Goal: Task Accomplishment & Management: Use online tool/utility

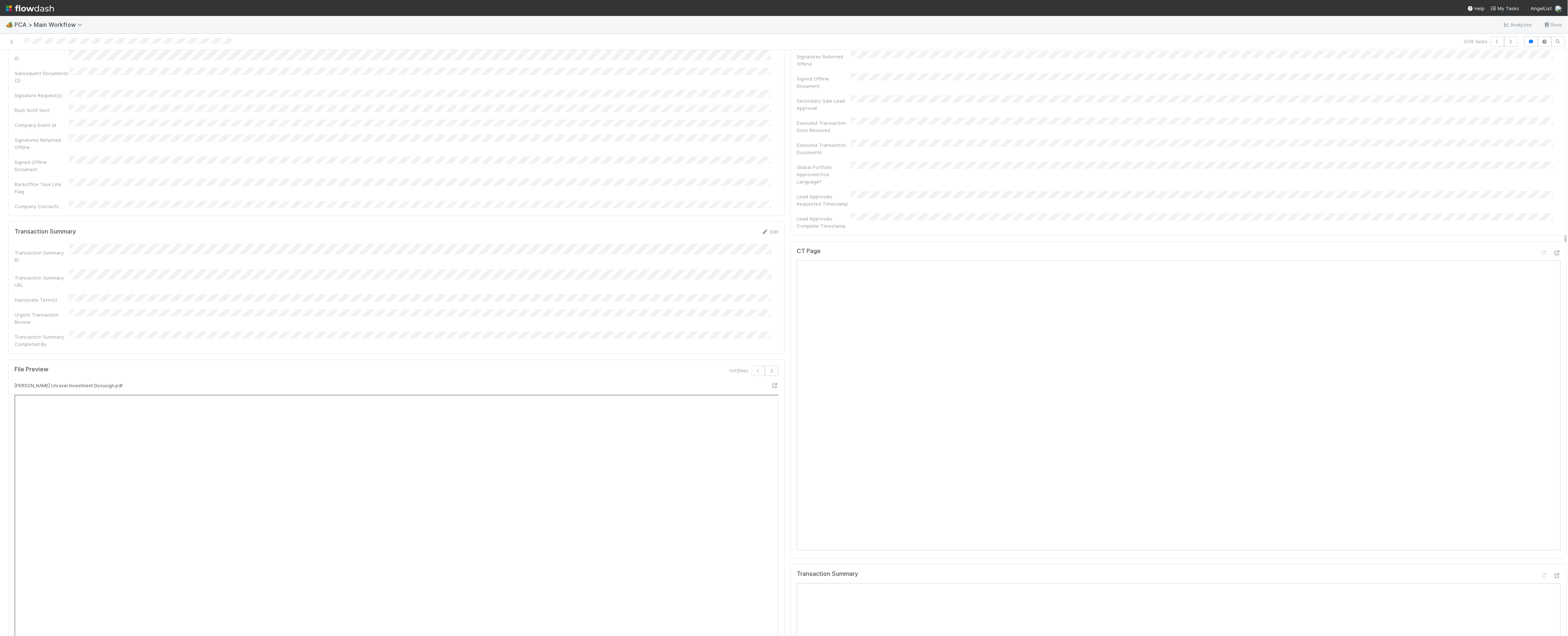
scroll to position [483, 0]
click at [1553, 250] on div at bounding box center [1557, 253] width 7 height 7
click at [1553, 574] on icon at bounding box center [1557, 576] width 7 height 5
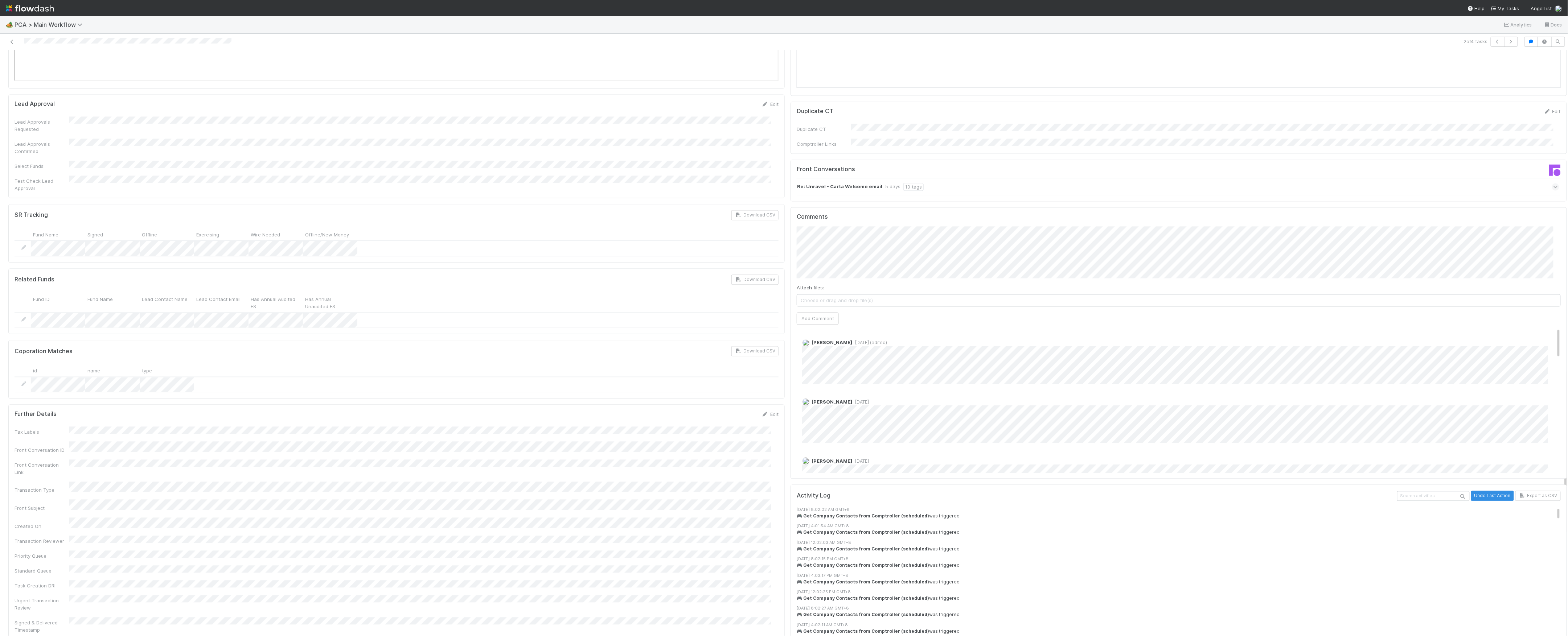
scroll to position [919, 0]
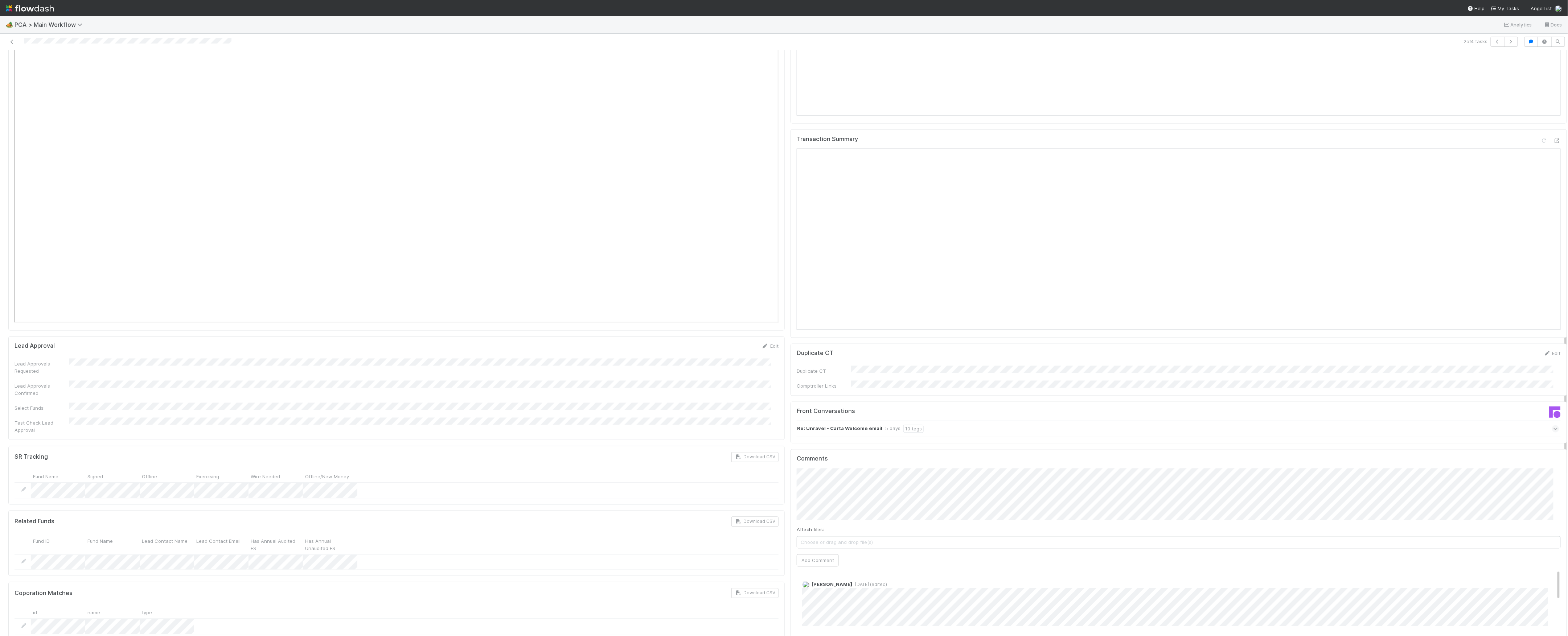
click at [650, 423] on div "Finance [MEDICAL_DATA] SLA Edit Finance [MEDICAL_DATA] Start Date Finance [MEDI…" at bounding box center [788, 265] width 1564 height 2226
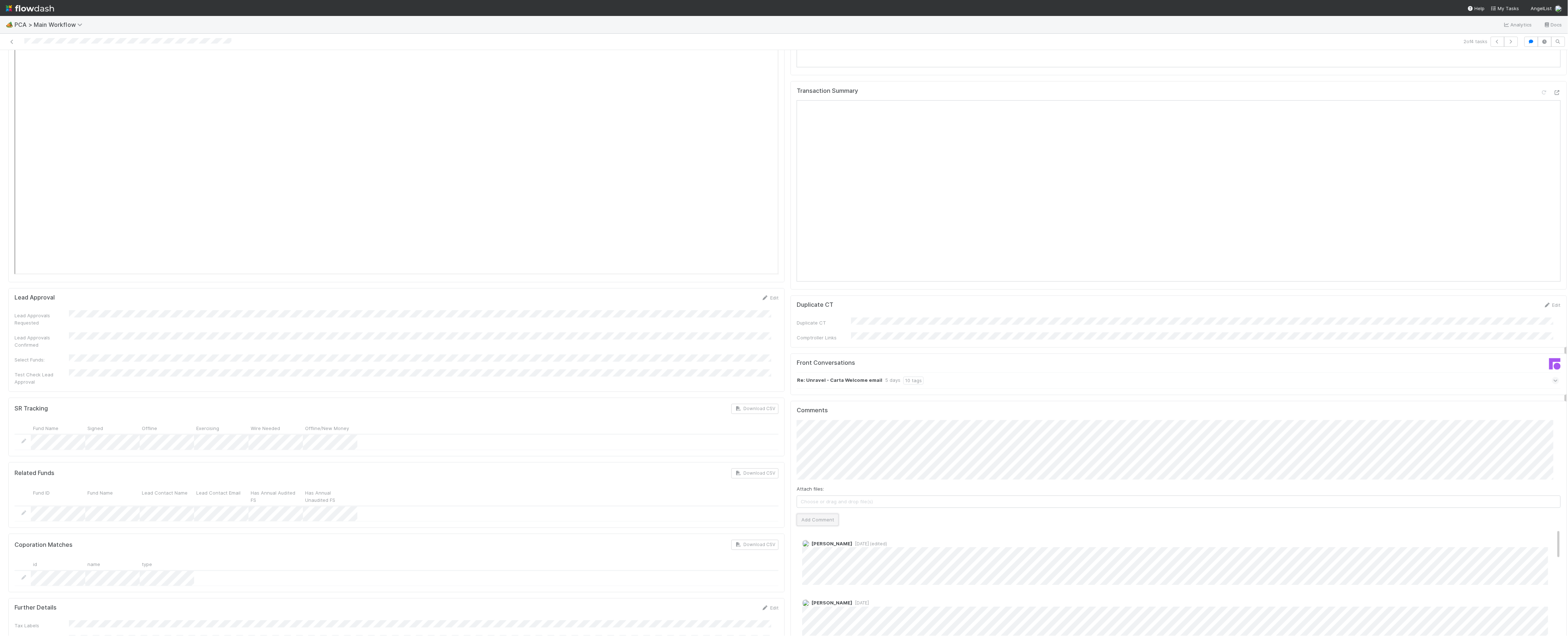
click at [821, 514] on button "Add Comment" at bounding box center [817, 520] width 42 height 12
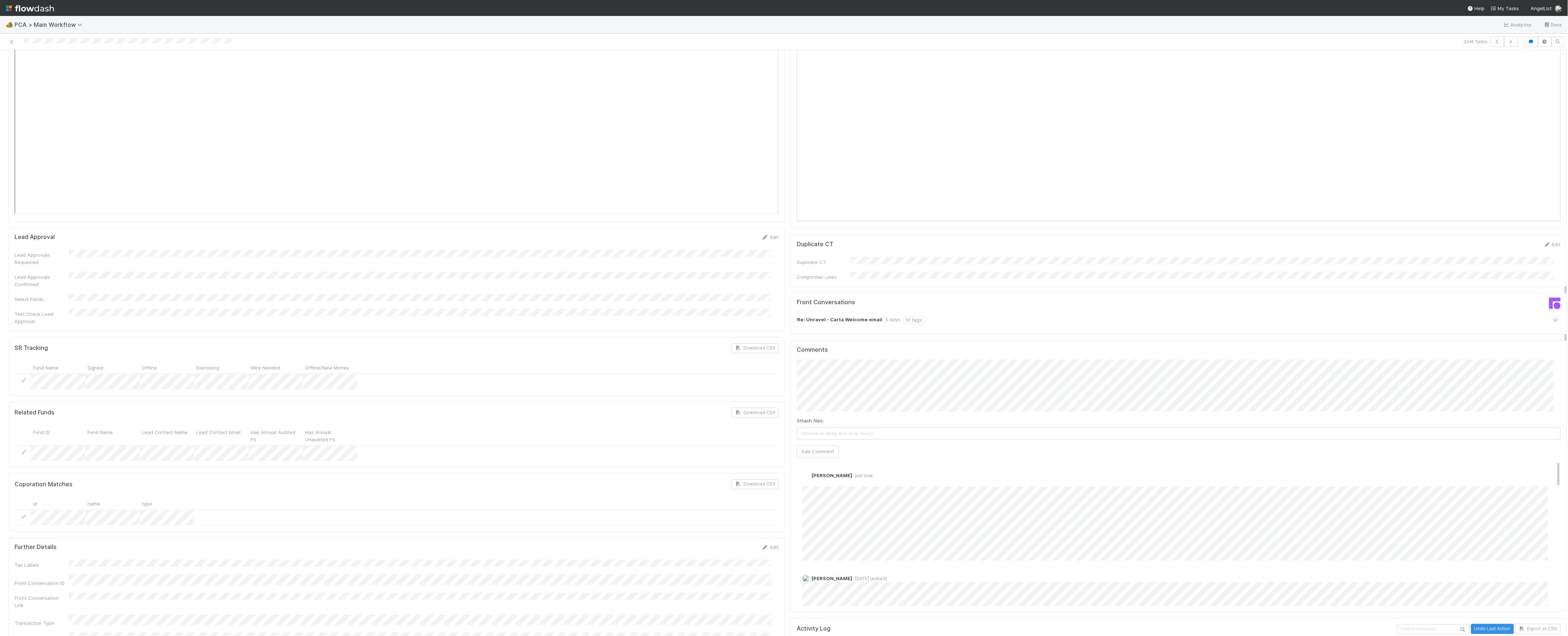
scroll to position [1112, 0]
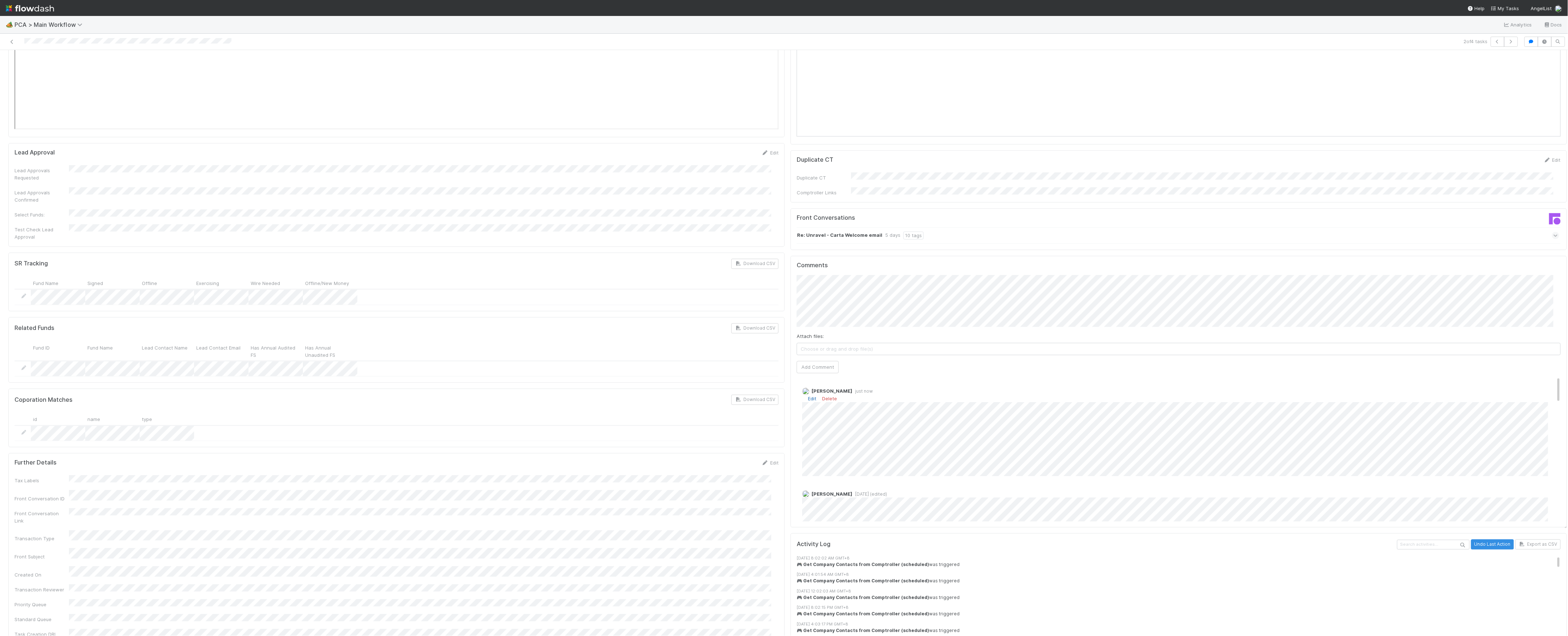
click at [808, 396] on link "Edit" at bounding box center [812, 399] width 9 height 6
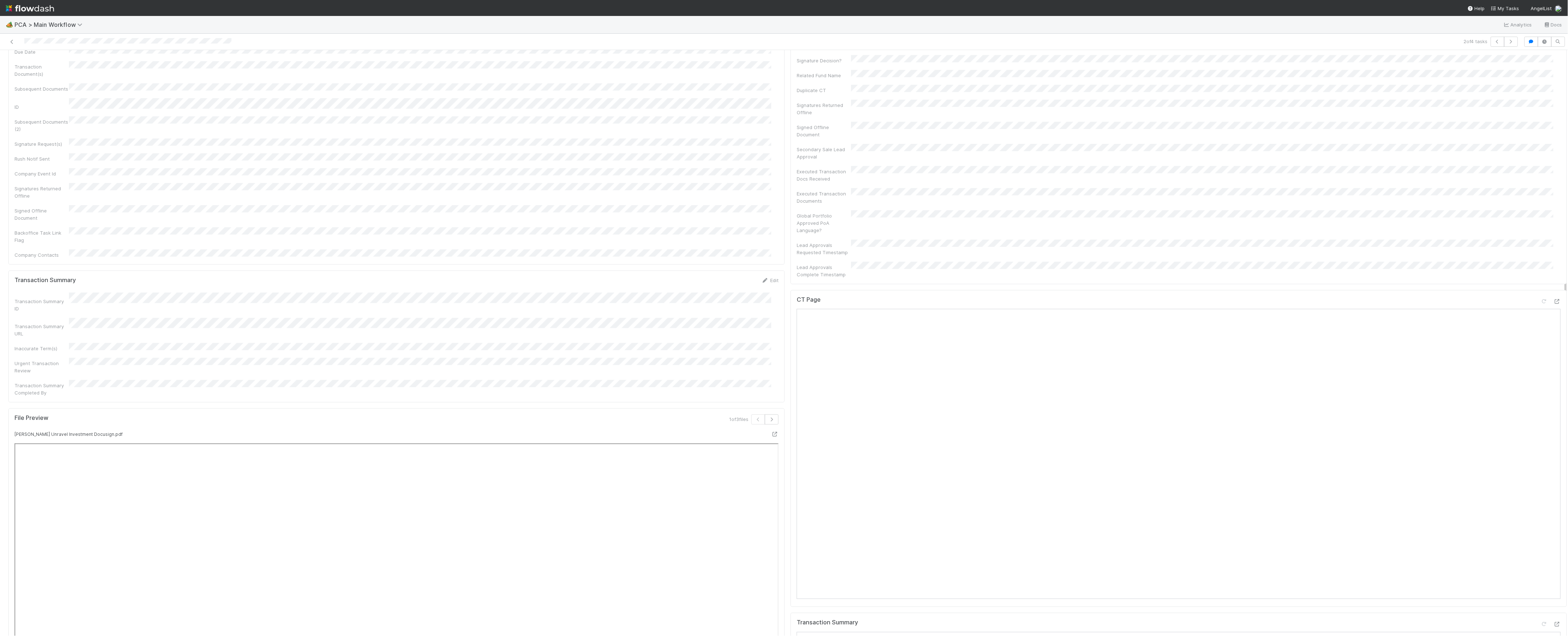
scroll to position [0, 0]
click at [855, 277] on div "CT Updates Processed By" at bounding box center [1178, 285] width 764 height 16
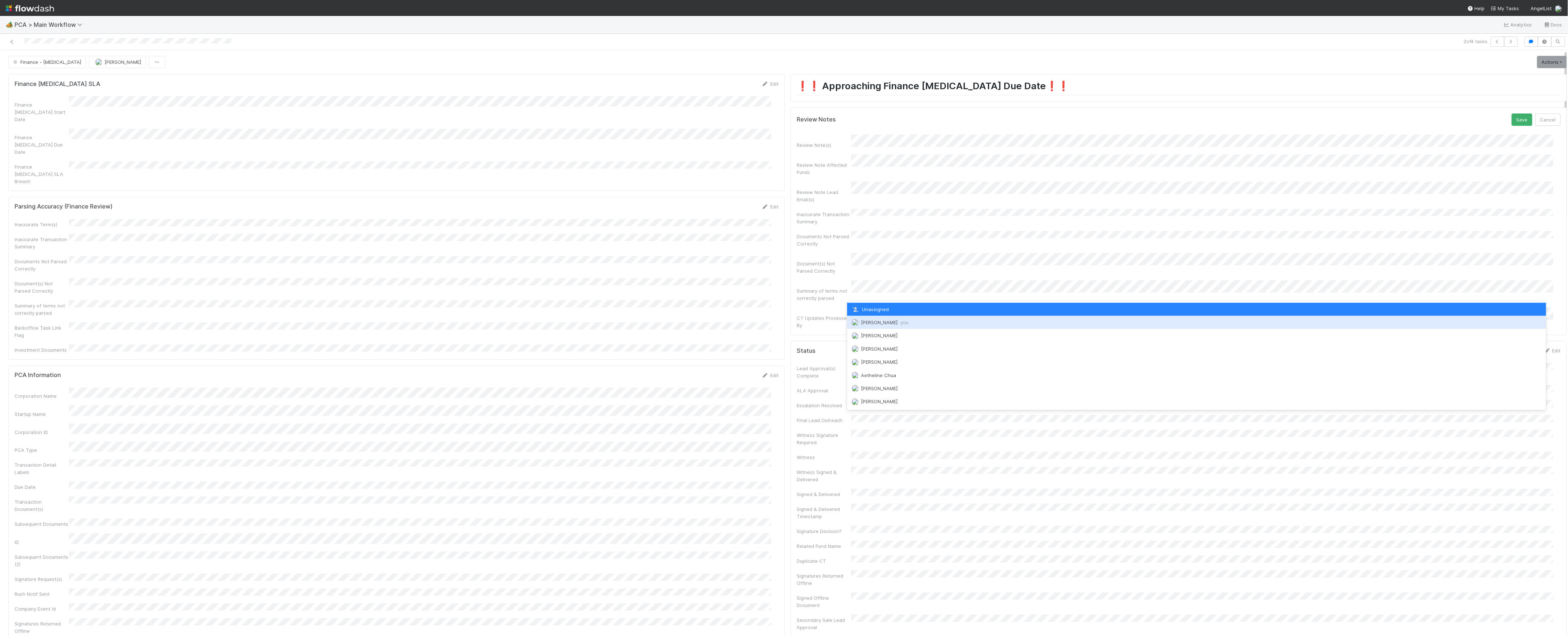
click at [880, 322] on span "[PERSON_NAME] you" at bounding box center [884, 323] width 47 height 6
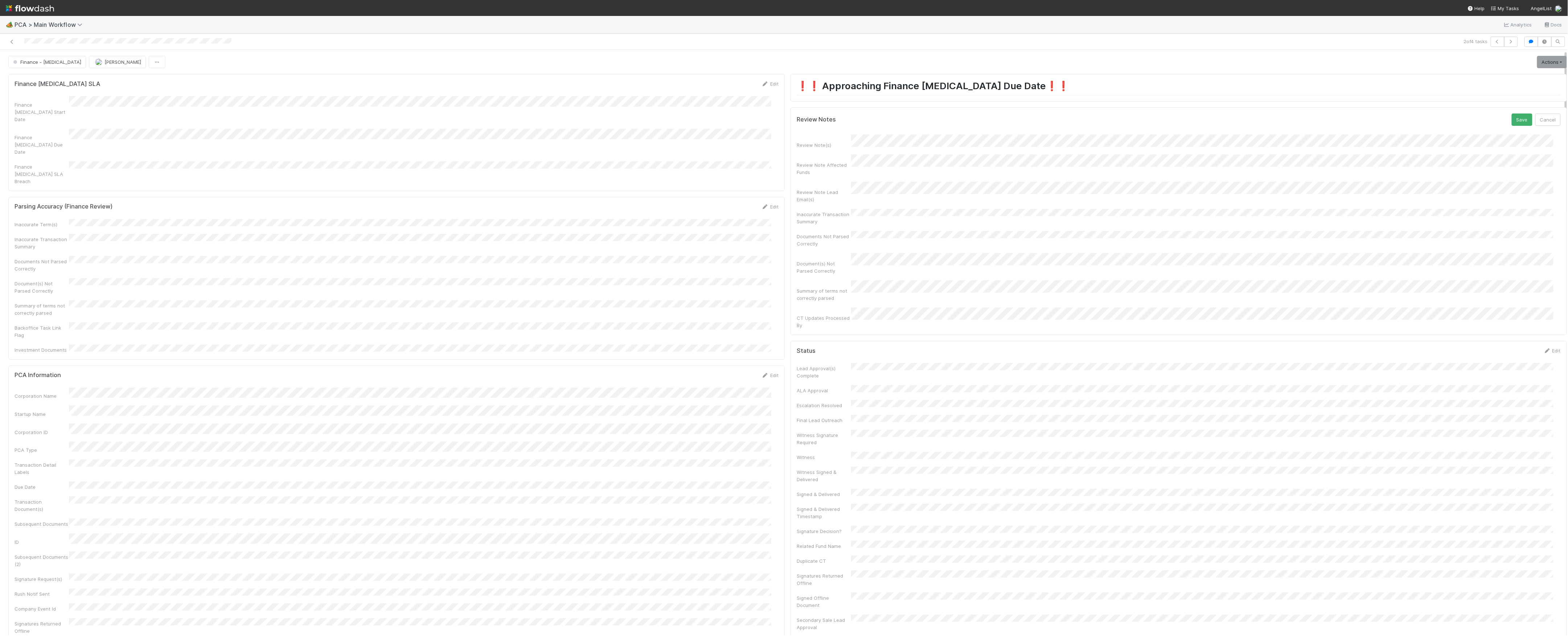
click at [1512, 114] on button "Save" at bounding box center [1522, 120] width 21 height 12
click at [1537, 67] on link "Actions" at bounding box center [1552, 62] width 30 height 12
click at [1501, 94] on button "Move to Finance Review" at bounding box center [1510, 97] width 117 height 10
click at [105, 64] on span "[PERSON_NAME]" at bounding box center [123, 62] width 37 height 6
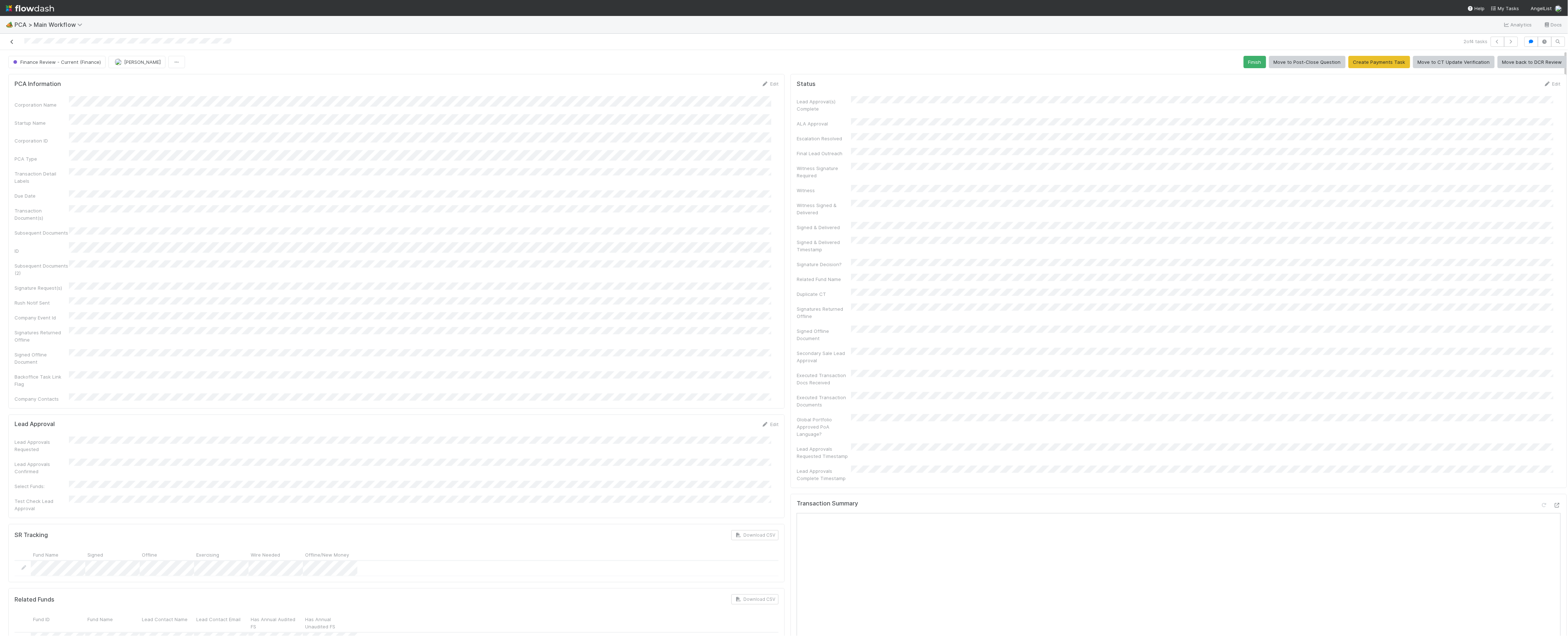
click at [13, 44] on icon at bounding box center [12, 42] width 7 height 5
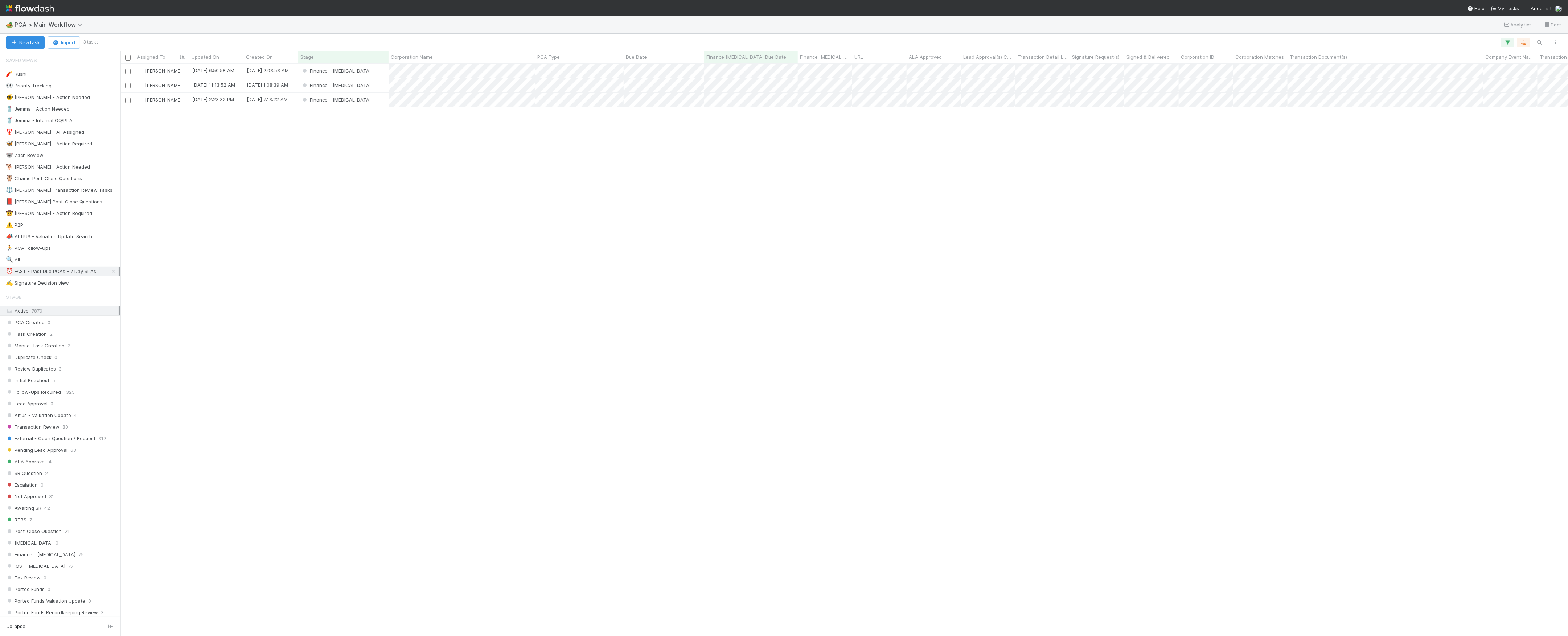
scroll to position [565, 1440]
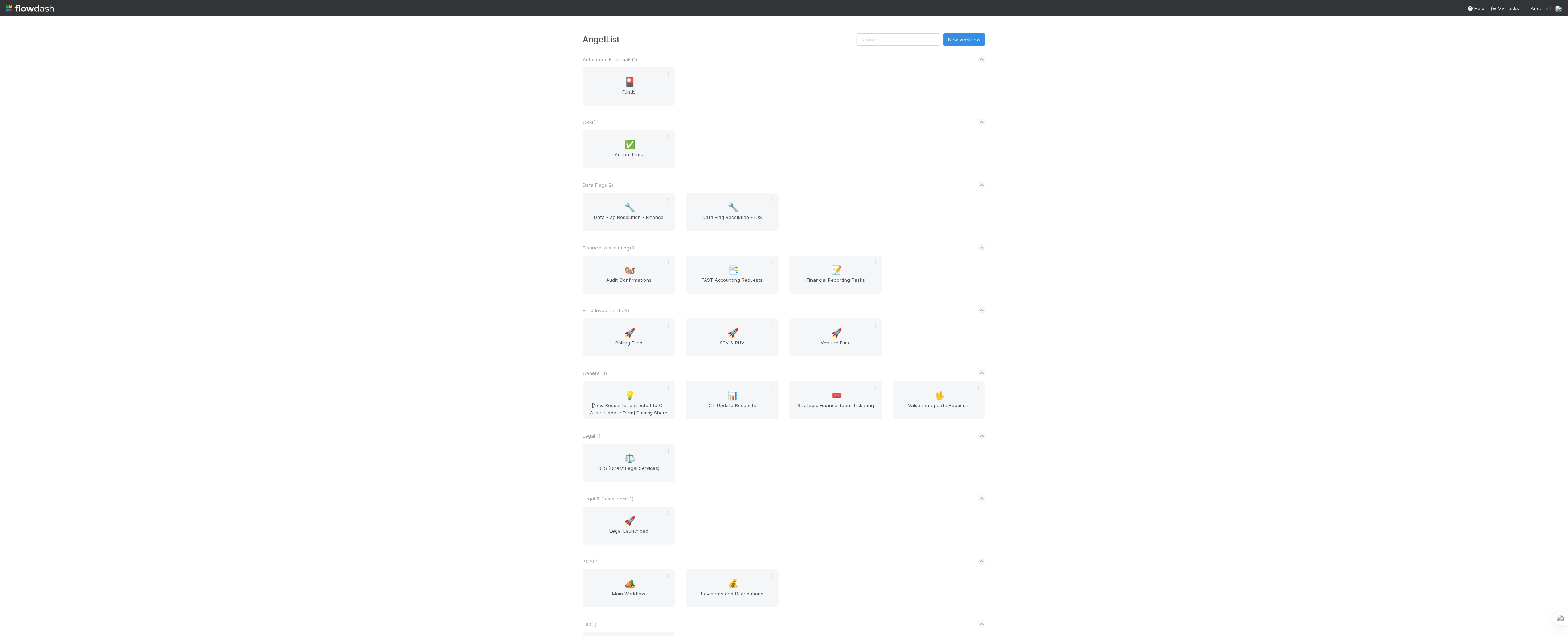
click at [365, 411] on div "AngelList New workflow Automated Financials ( 1 ) 🎴 Funds CRM ( 1 ) ✅ Action It…" at bounding box center [784, 326] width 1568 height 620
click at [619, 263] on div "🐿️ Audit Confirmations" at bounding box center [629, 274] width 93 height 38
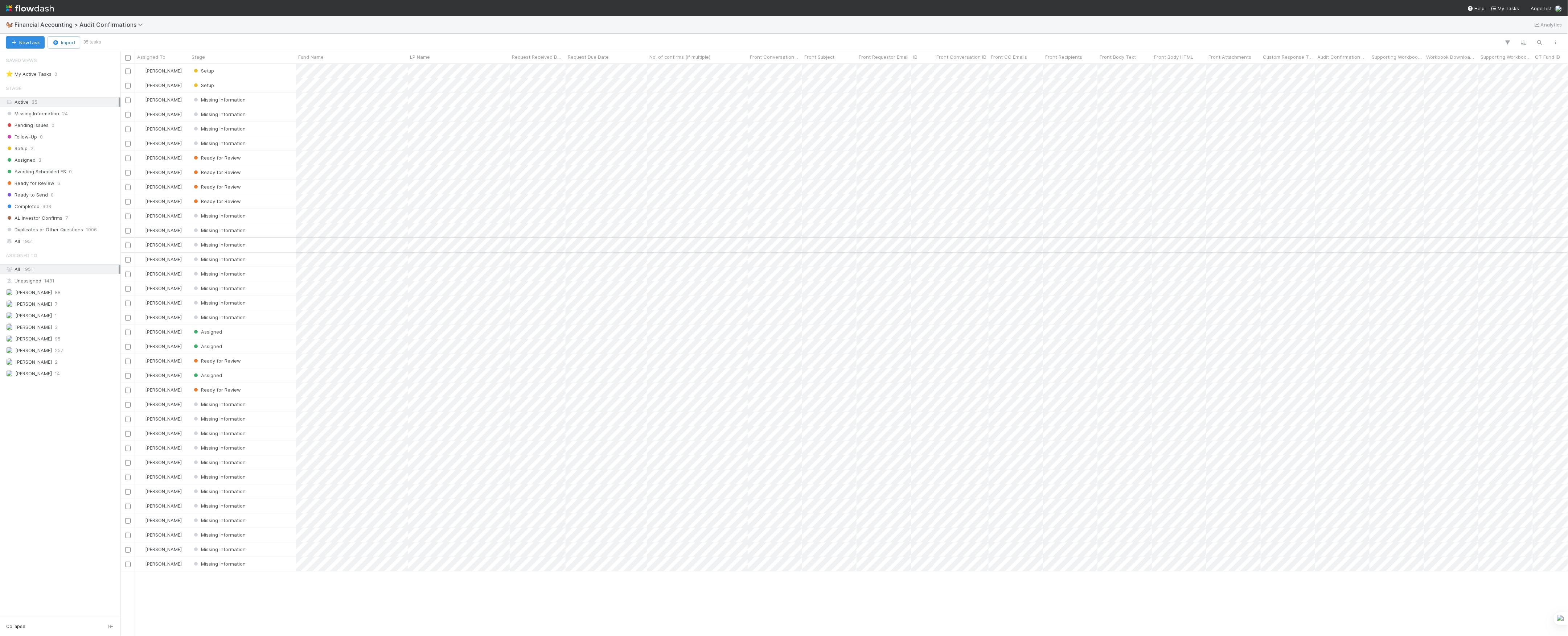
scroll to position [8, 8]
click at [46, 365] on span "[PERSON_NAME]" at bounding box center [33, 362] width 37 height 6
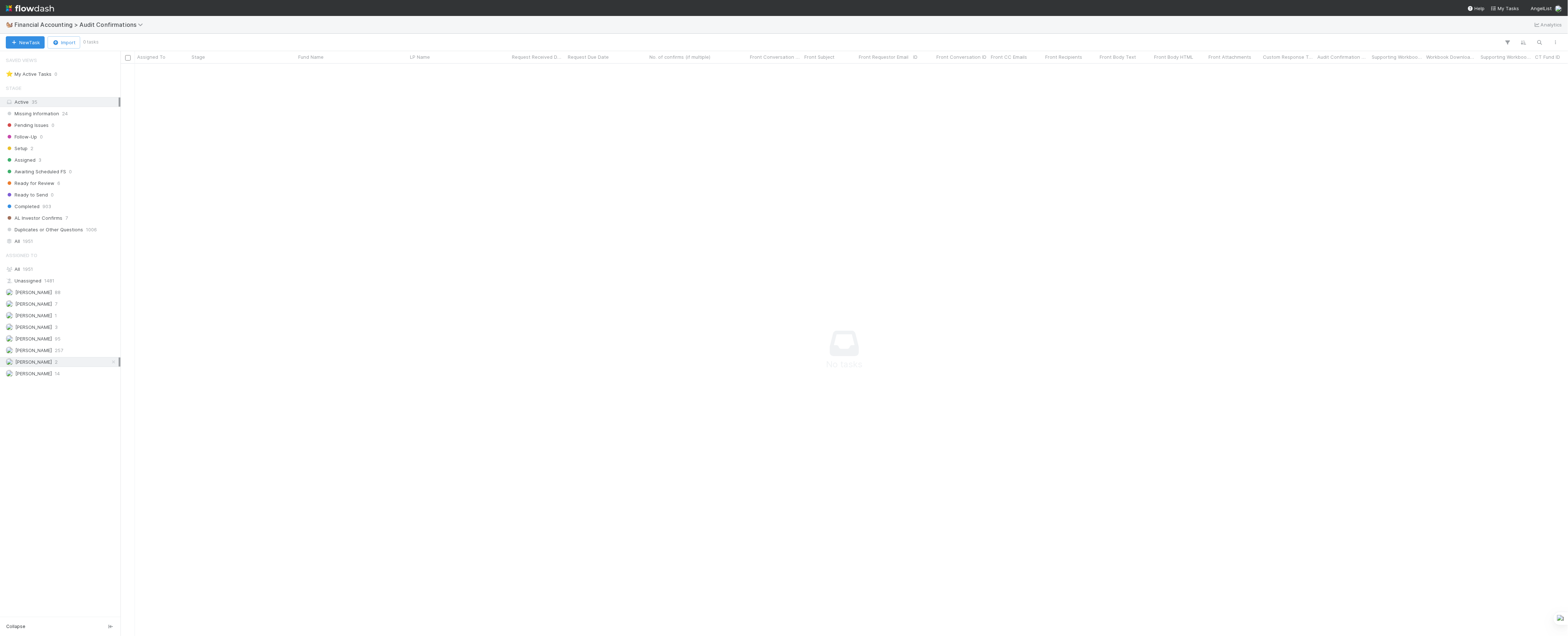
scroll to position [557, 1433]
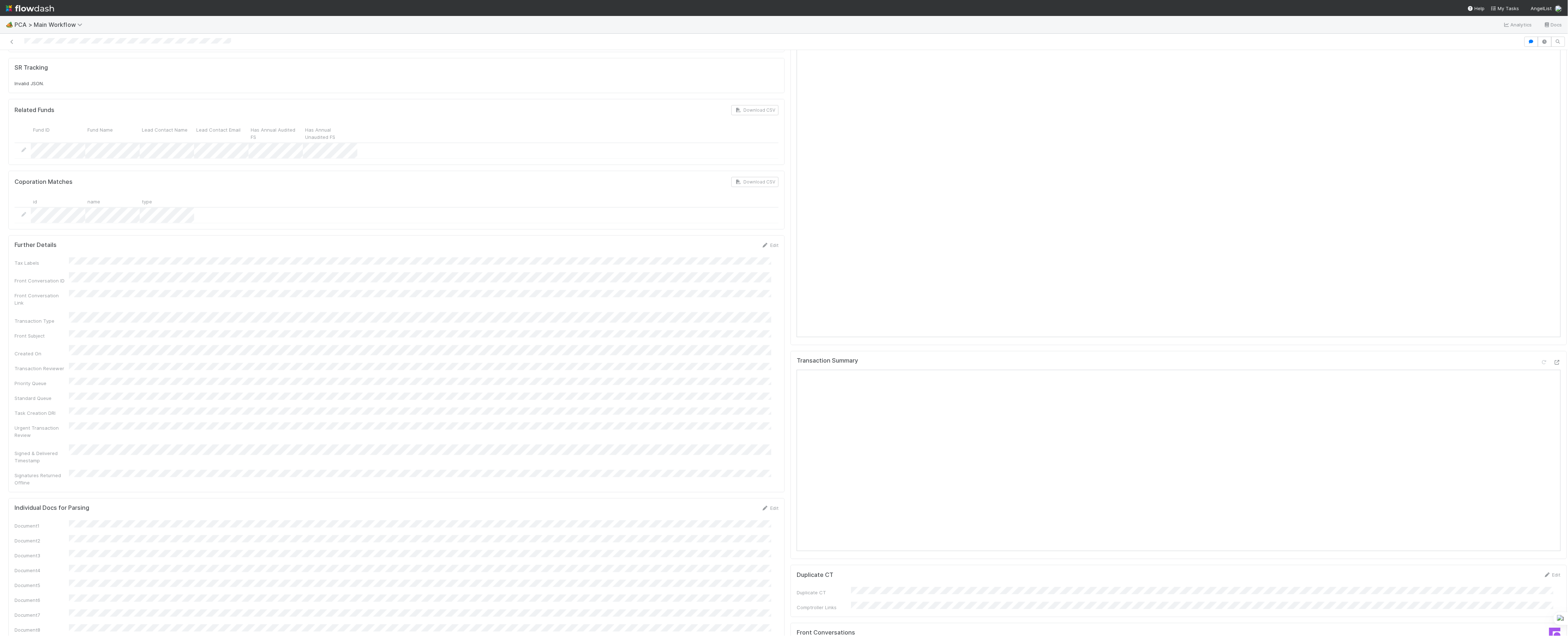
scroll to position [338, 0]
